Goal: Find specific page/section: Find specific page/section

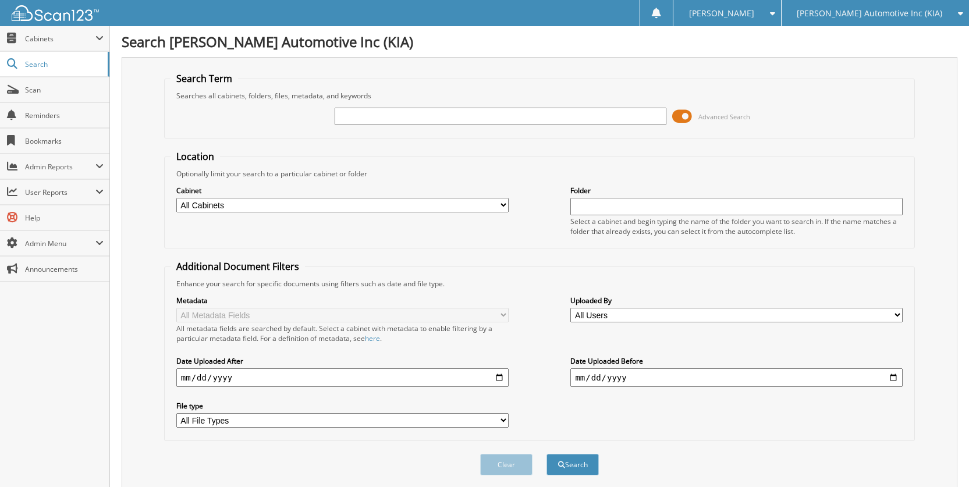
click at [505, 115] on input "text" at bounding box center [501, 116] width 332 height 17
click at [403, 116] on input "text" at bounding box center [501, 116] width 332 height 17
type input "62943"
click at [546, 454] on button "Search" at bounding box center [572, 465] width 52 height 22
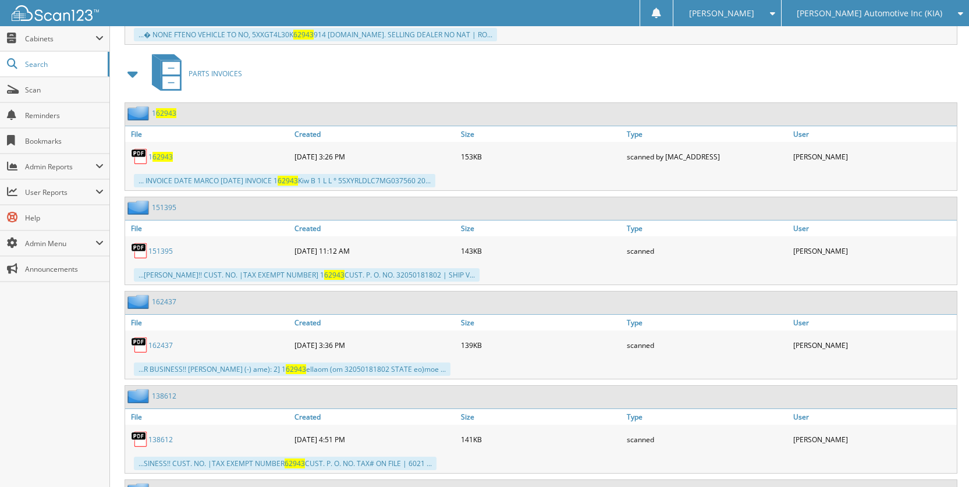
scroll to position [2008, 0]
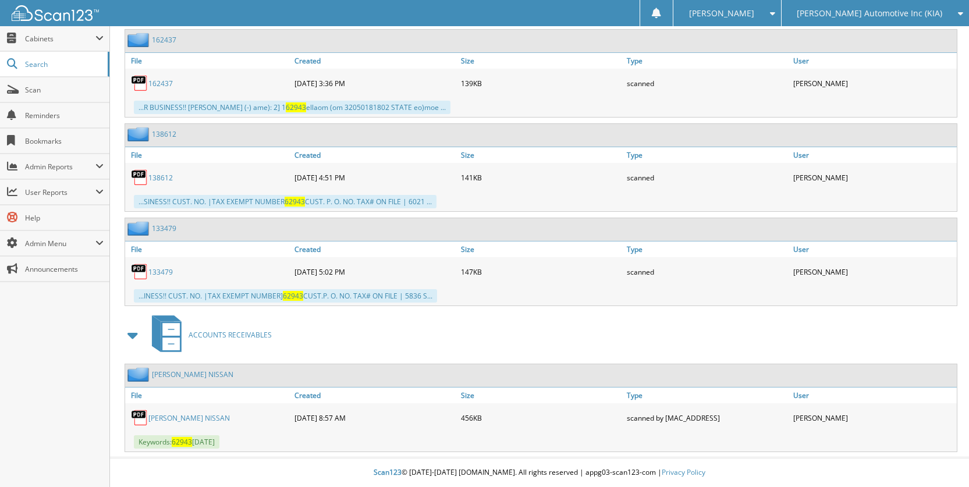
click at [186, 421] on link "STERLING MCCALL NISSAN" at bounding box center [188, 418] width 81 height 10
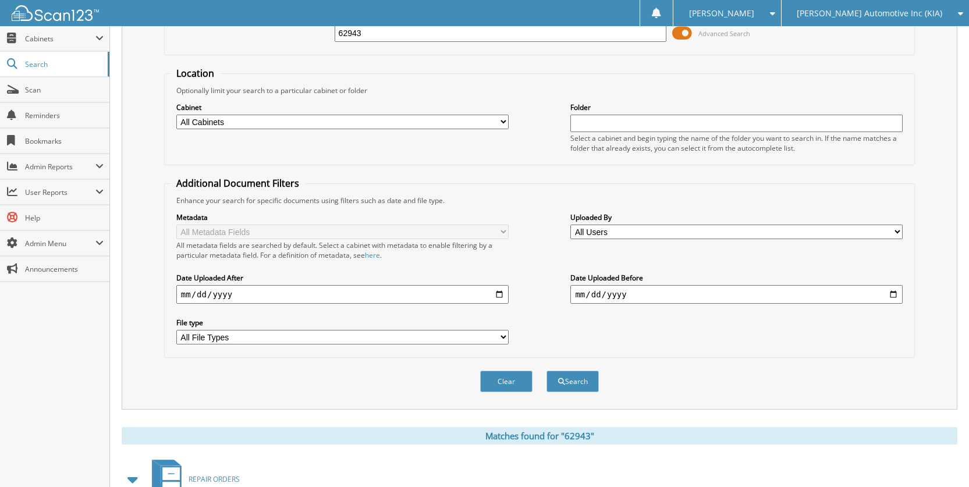
scroll to position [0, 0]
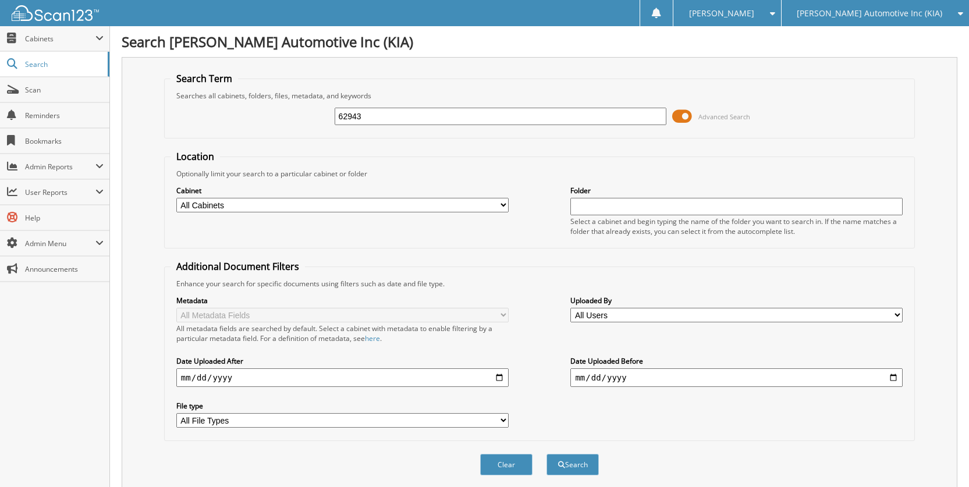
drag, startPoint x: 453, startPoint y: 106, endPoint x: 303, endPoint y: 104, distance: 149.6
click at [303, 104] on div "62943 Advanced Search" at bounding box center [540, 116] width 738 height 31
drag, startPoint x: 362, startPoint y: 114, endPoint x: 279, endPoint y: 117, distance: 83.3
click at [275, 119] on div "62943 Advanced Search" at bounding box center [540, 116] width 738 height 31
type input "136978"
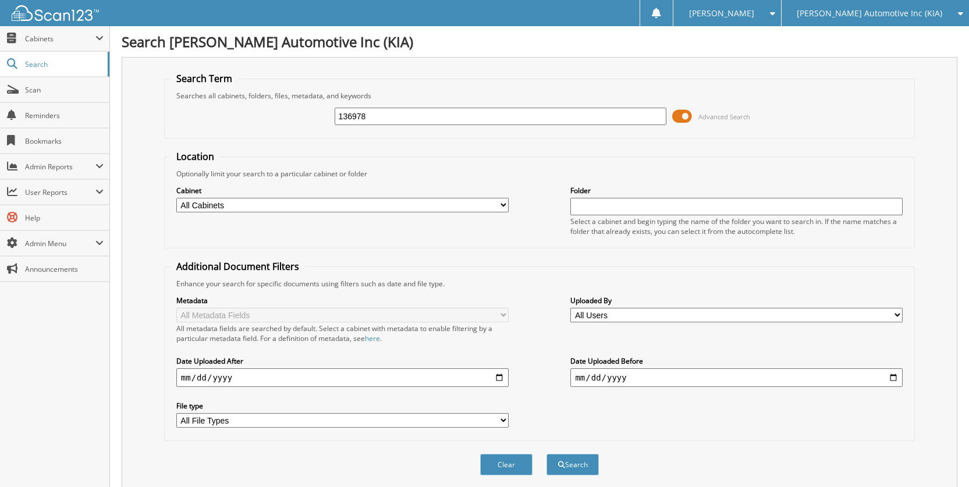
click at [546, 454] on button "Search" at bounding box center [572, 465] width 52 height 22
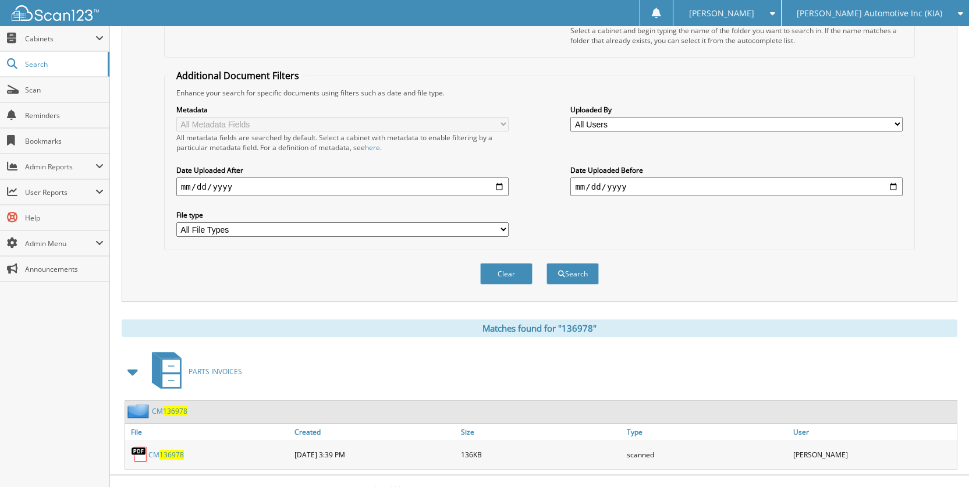
scroll to position [209, 0]
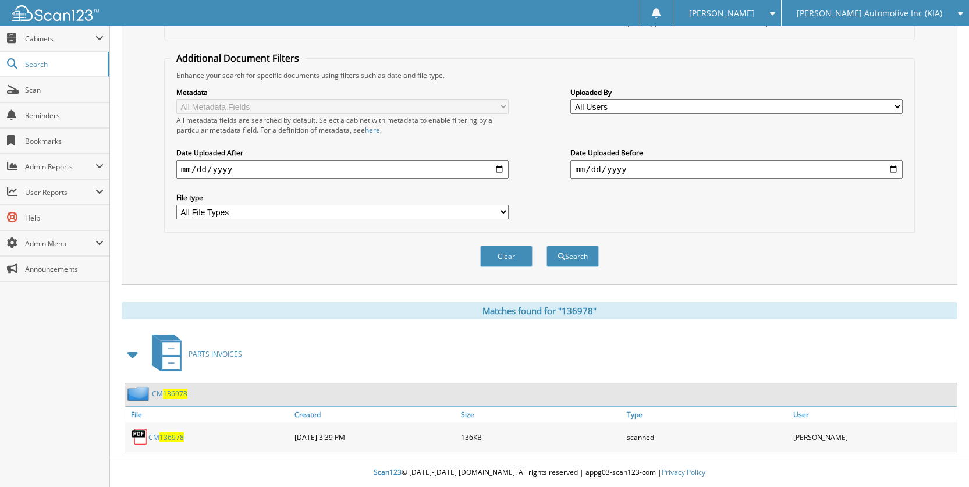
click at [171, 435] on span "136978" at bounding box center [171, 437] width 24 height 10
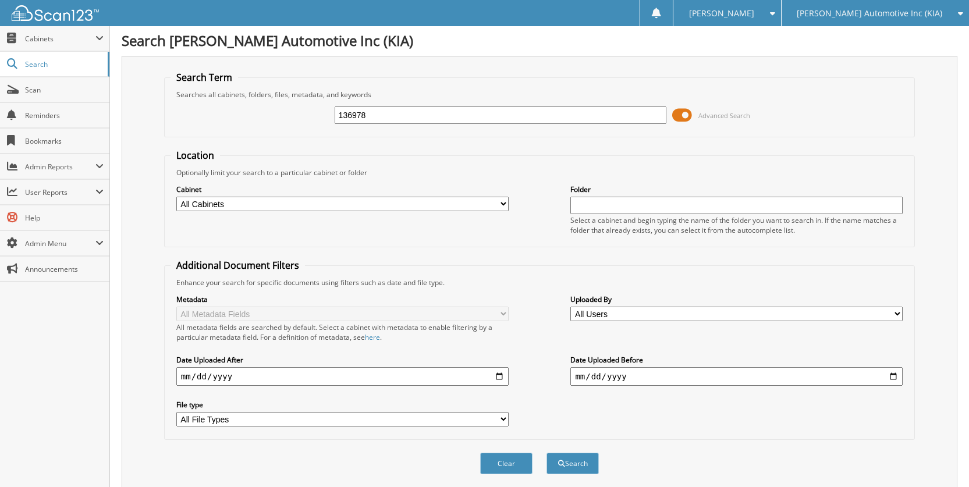
scroll to position [0, 0]
drag, startPoint x: 381, startPoint y: 122, endPoint x: 276, endPoint y: 104, distance: 106.3
click at [272, 107] on div "136978 Advanced Search" at bounding box center [540, 116] width 738 height 31
type input "140704"
click at [546, 454] on button "Search" at bounding box center [572, 465] width 52 height 22
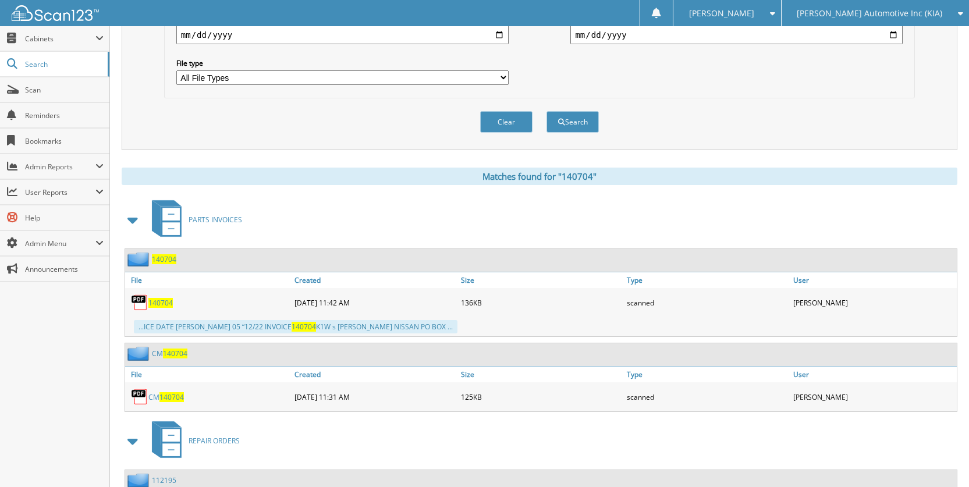
scroll to position [466, 0]
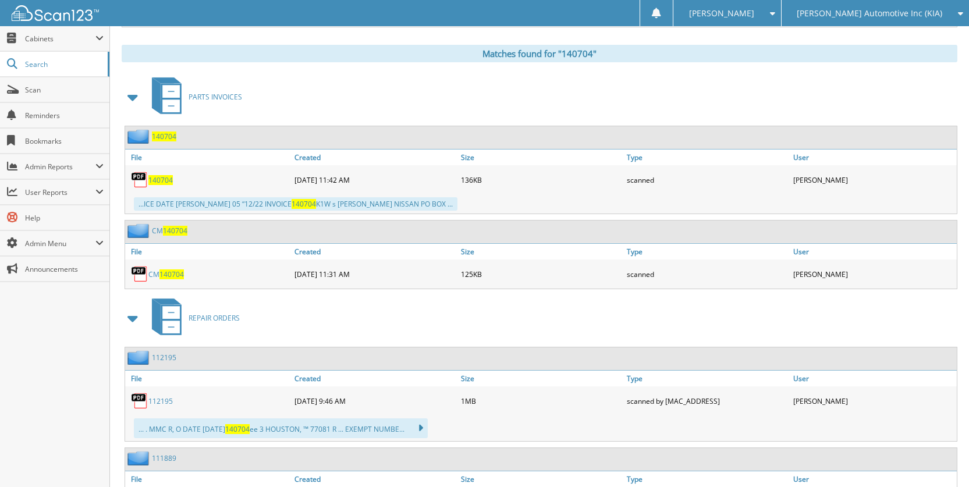
click at [171, 271] on span "140704" at bounding box center [171, 274] width 24 height 10
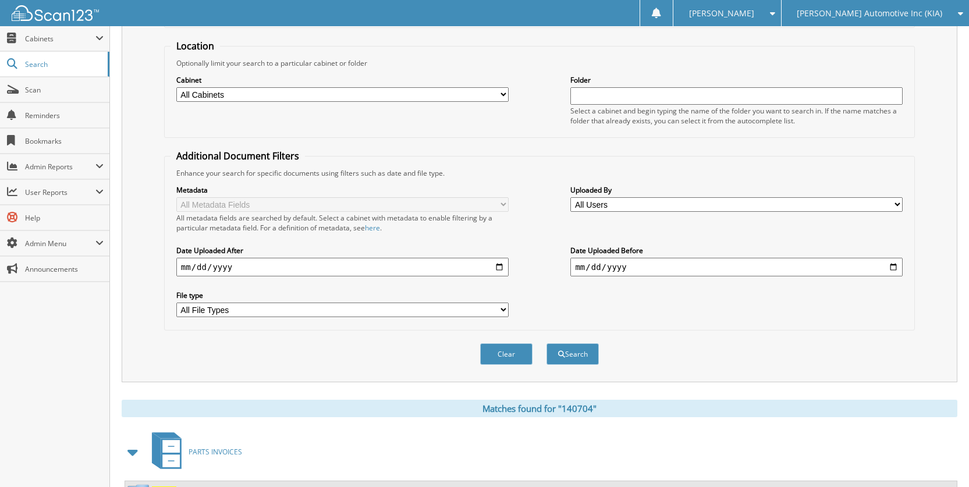
scroll to position [0, 0]
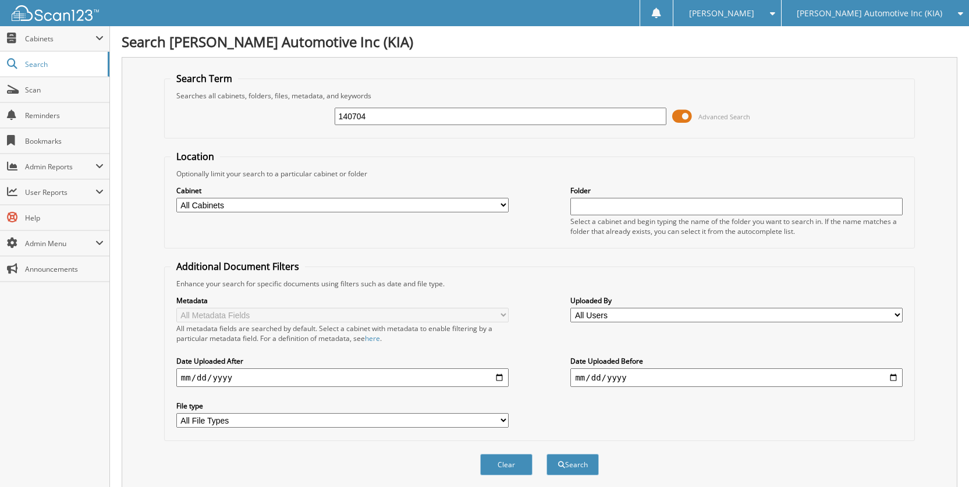
drag, startPoint x: 402, startPoint y: 119, endPoint x: 294, endPoint y: 108, distance: 108.2
click at [294, 108] on div "140704 Advanced Search" at bounding box center [540, 116] width 738 height 31
type input "194913"
click at [546, 454] on button "Search" at bounding box center [572, 465] width 52 height 22
drag, startPoint x: 382, startPoint y: 115, endPoint x: 276, endPoint y: 107, distance: 106.8
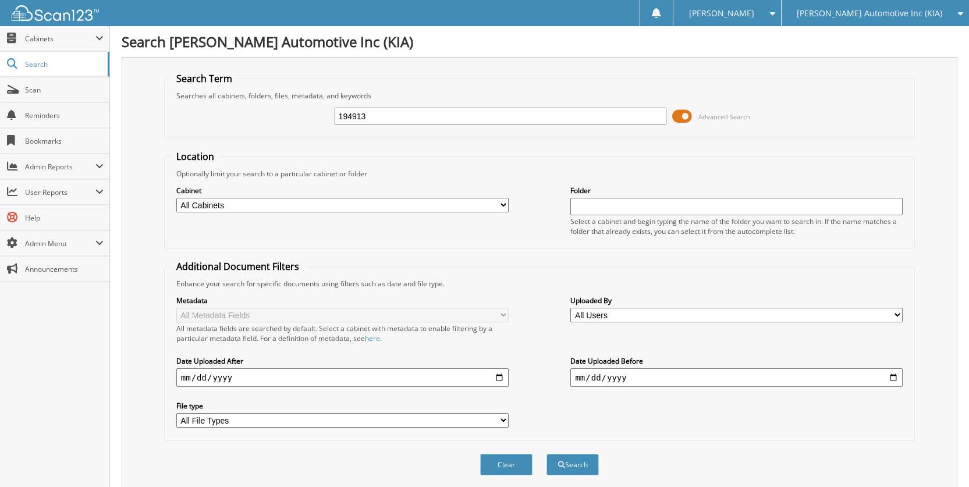
click at [276, 107] on div "194913 Advanced Search" at bounding box center [540, 116] width 738 height 31
